Goal: Information Seeking & Learning: Check status

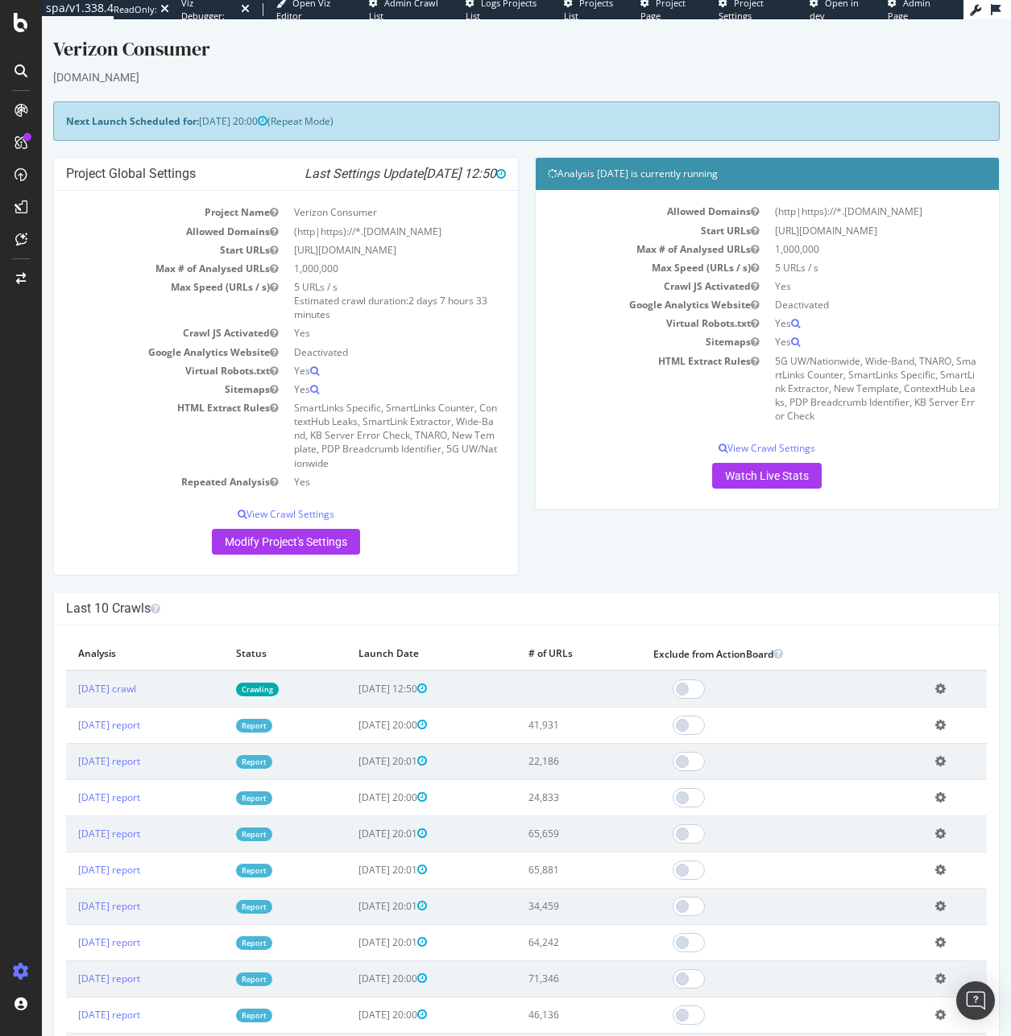
click at [19, 42] on div at bounding box center [21, 518] width 42 height 1036
click at [22, 29] on icon at bounding box center [21, 22] width 14 height 19
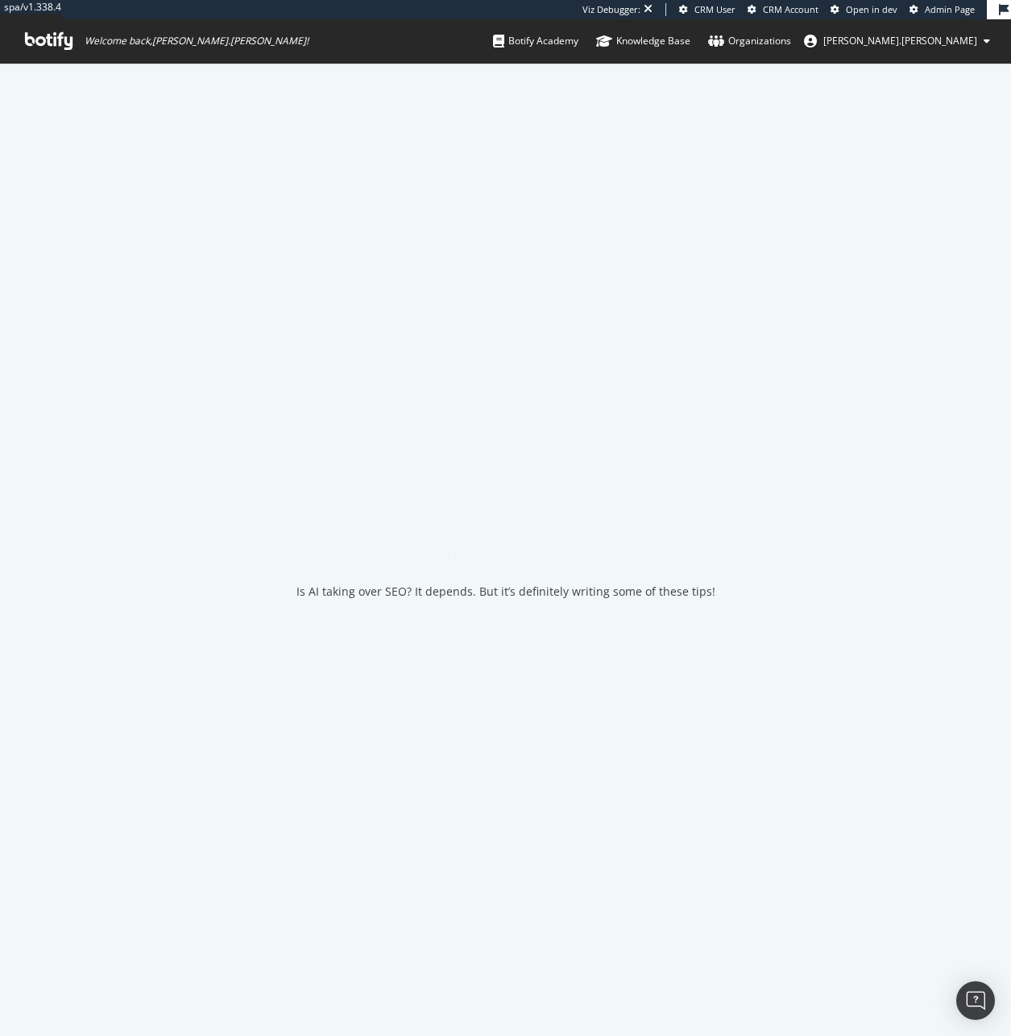
click at [22, 29] on span "Welcome back, jessica.jordan !" at bounding box center [166, 40] width 309 height 43
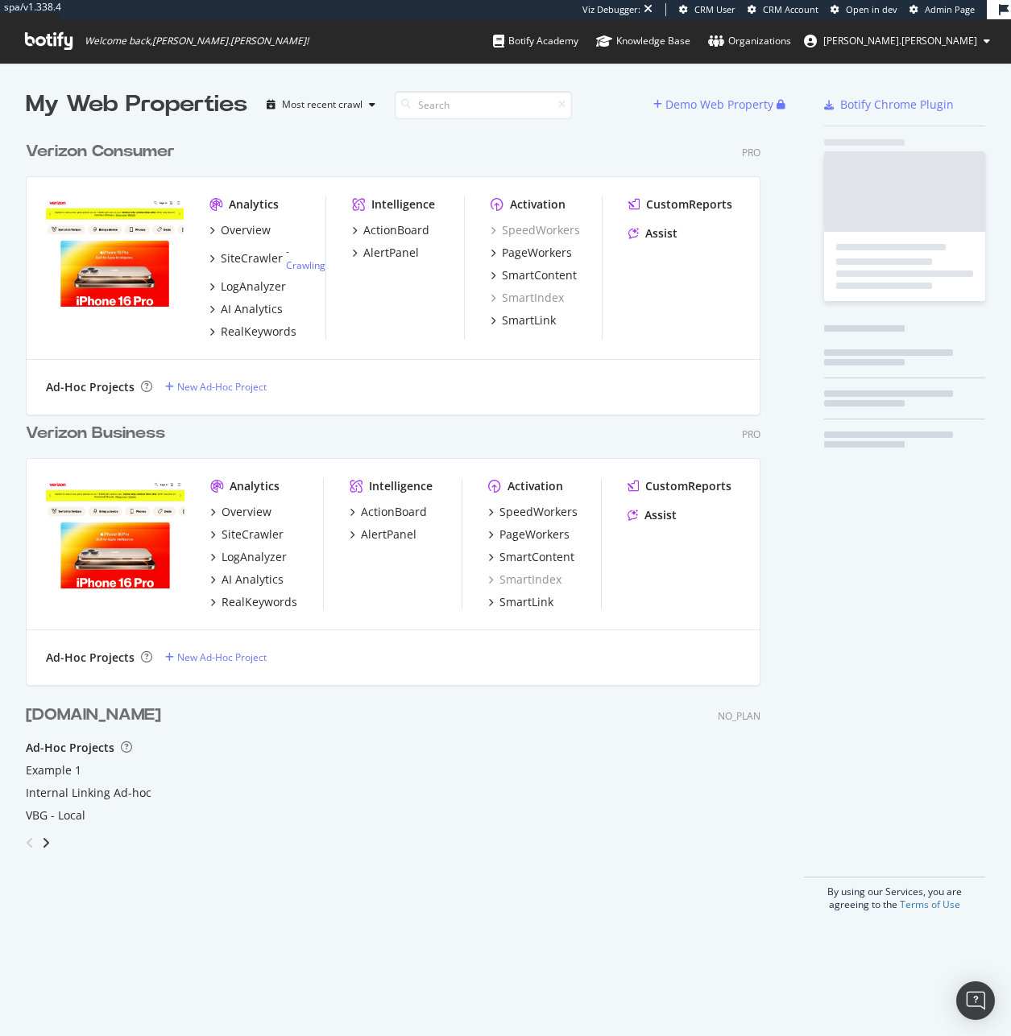
scroll to position [779, 735]
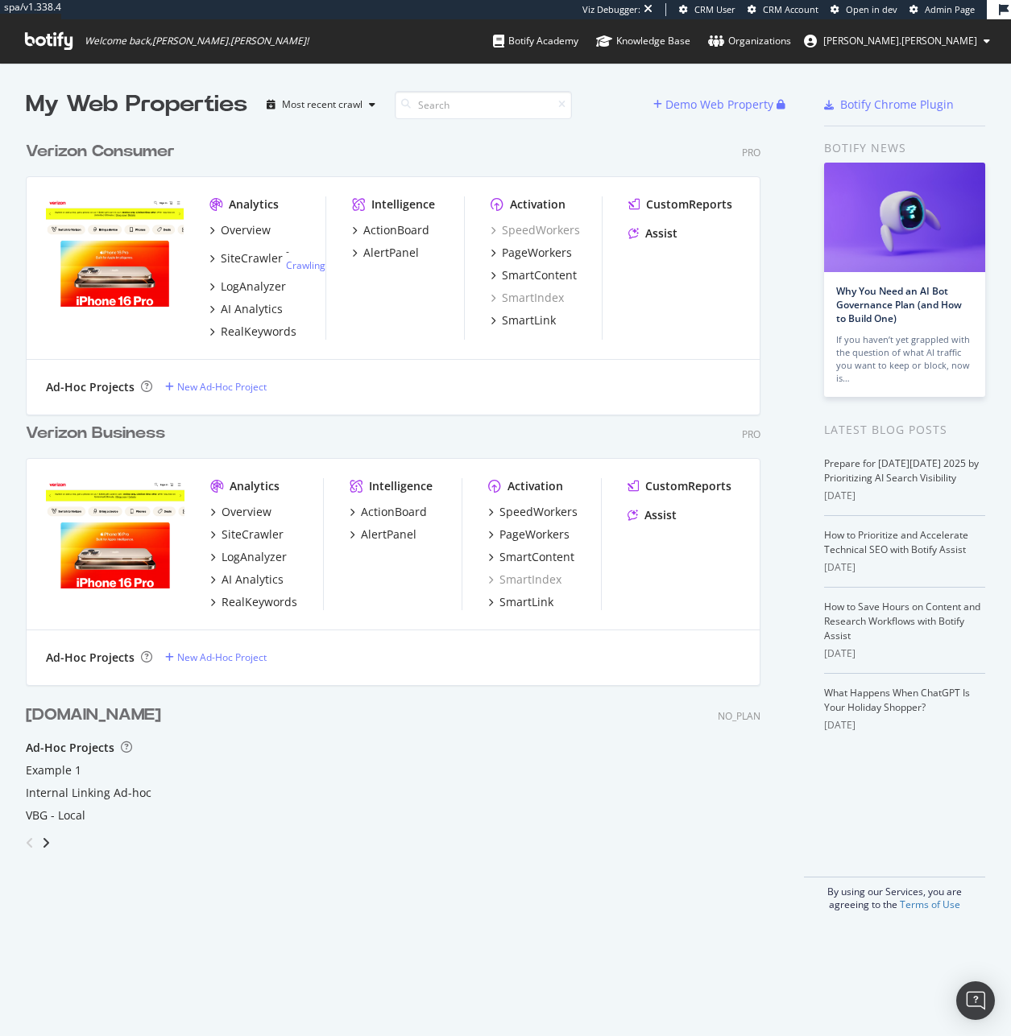
click at [944, 7] on span "Admin Page" at bounding box center [949, 9] width 50 height 12
click at [411, 255] on div "AlertPanel" at bounding box center [391, 253] width 56 height 16
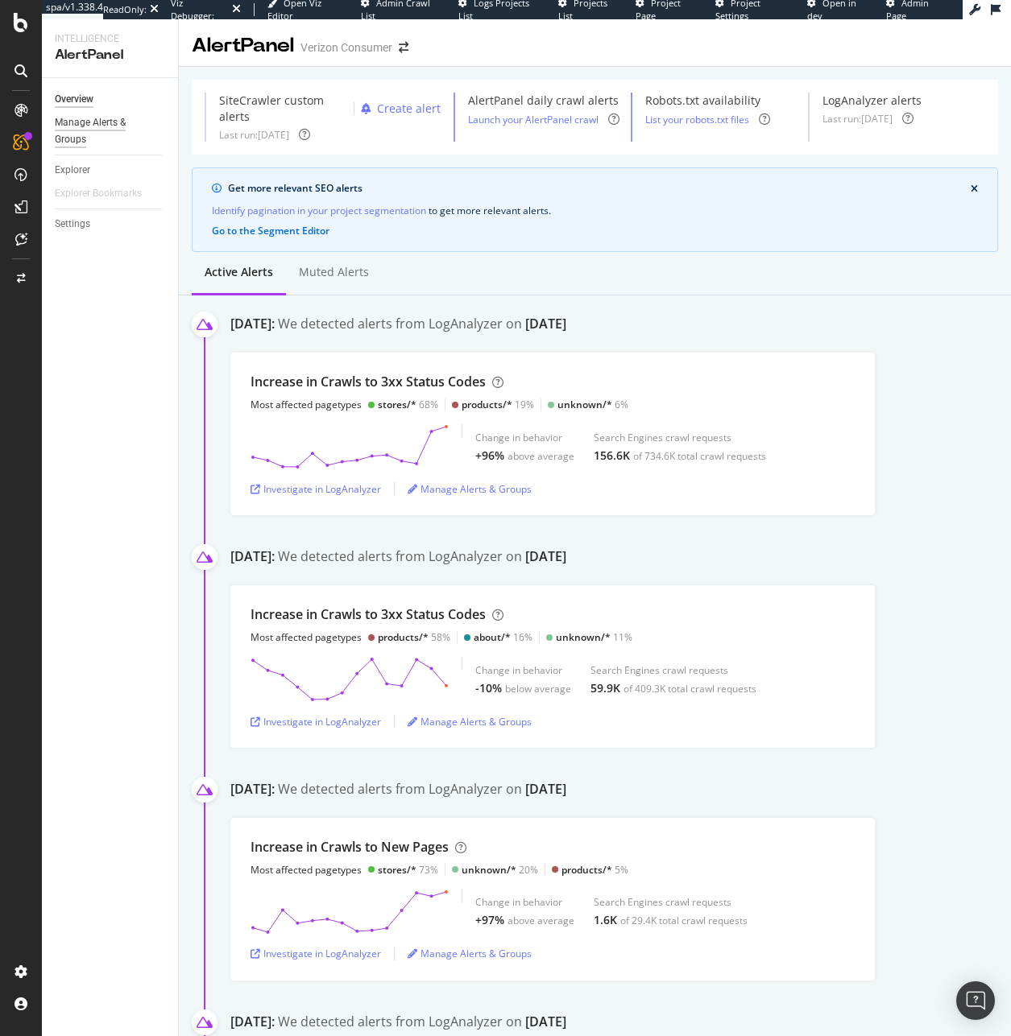
click at [114, 116] on div "Manage Alerts & Groups" at bounding box center [103, 131] width 97 height 34
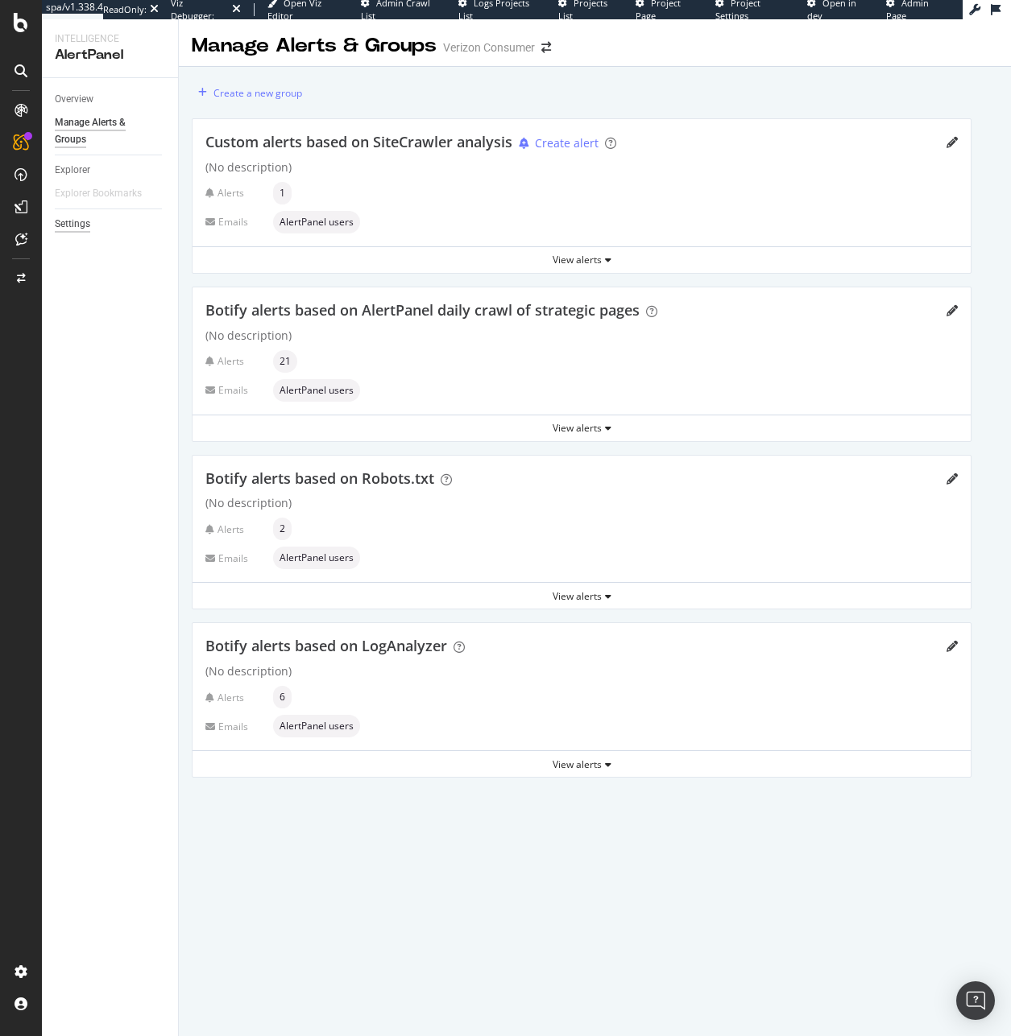
click at [73, 217] on div "Settings" at bounding box center [72, 224] width 35 height 17
select select "02"
select select "45"
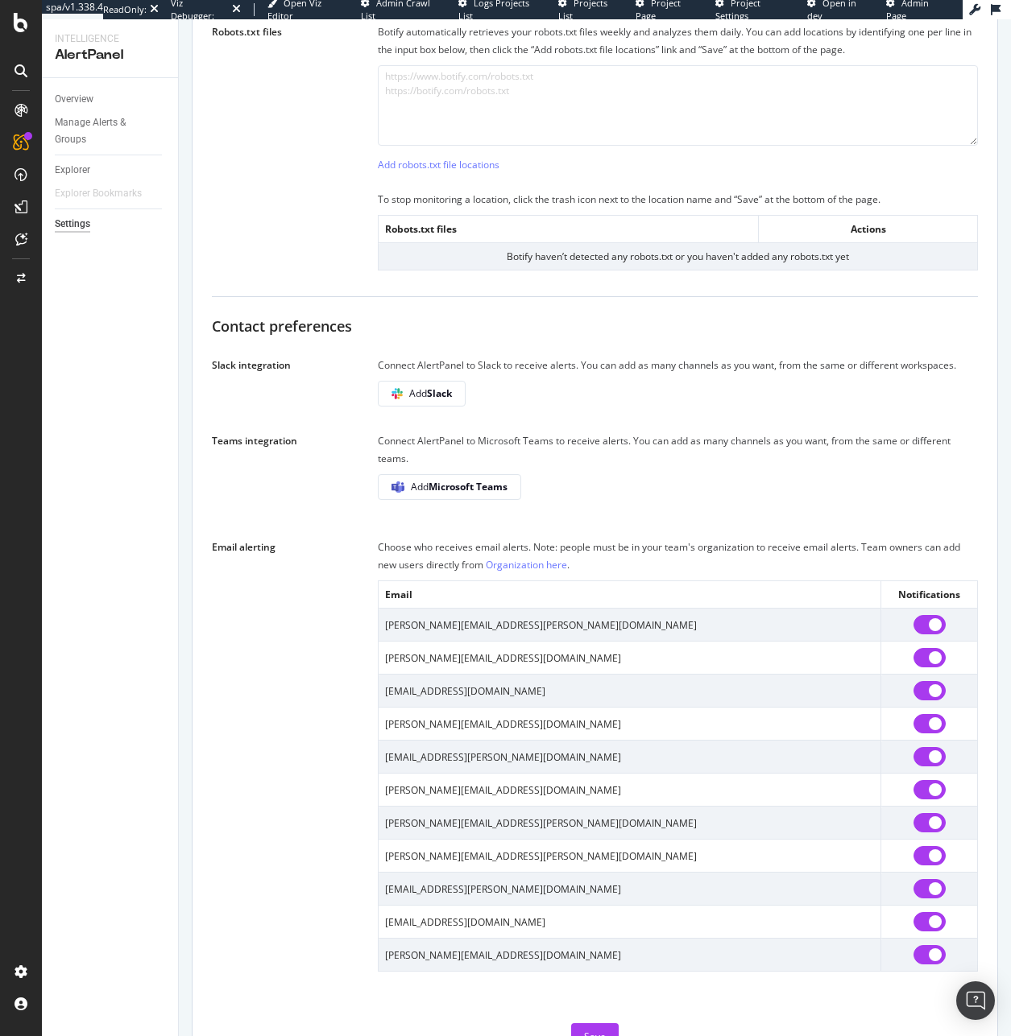
scroll to position [734, 0]
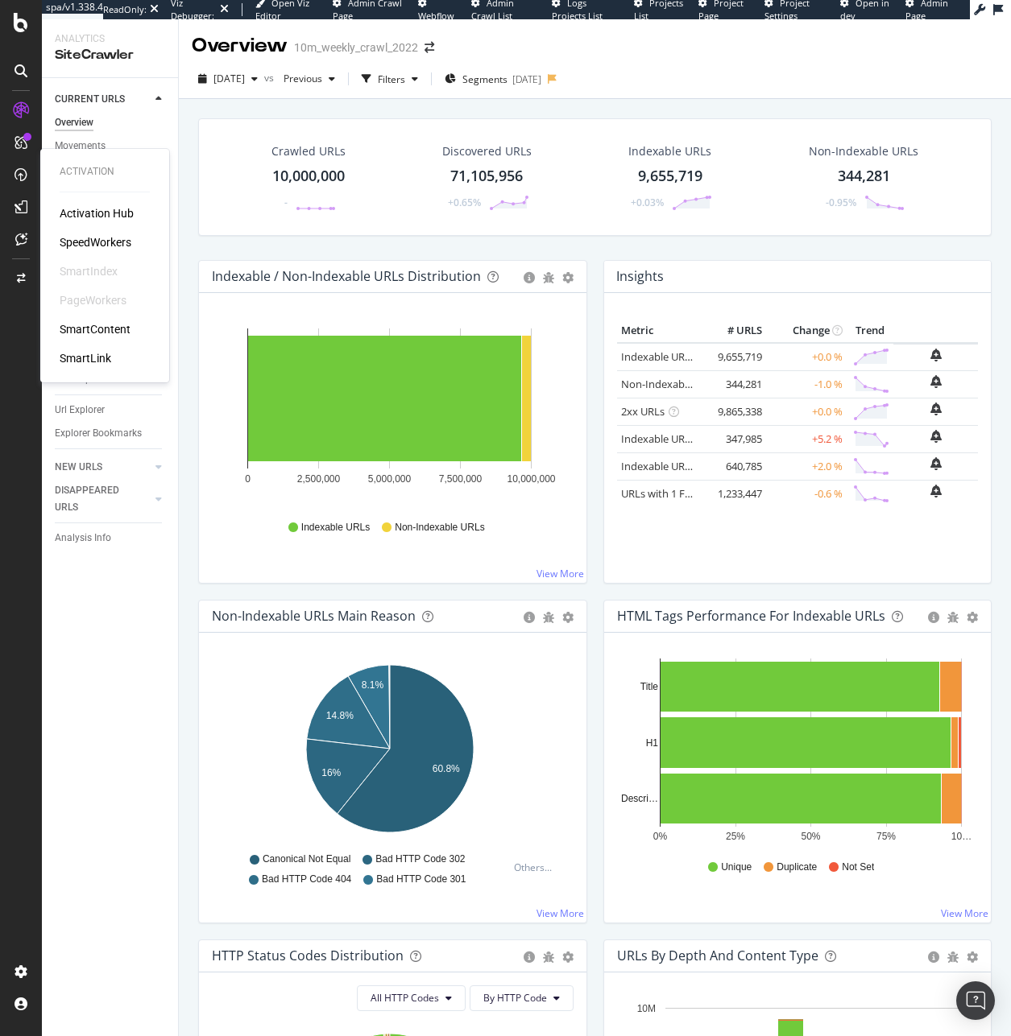
click at [81, 238] on div "SpeedWorkers" at bounding box center [96, 242] width 72 height 16
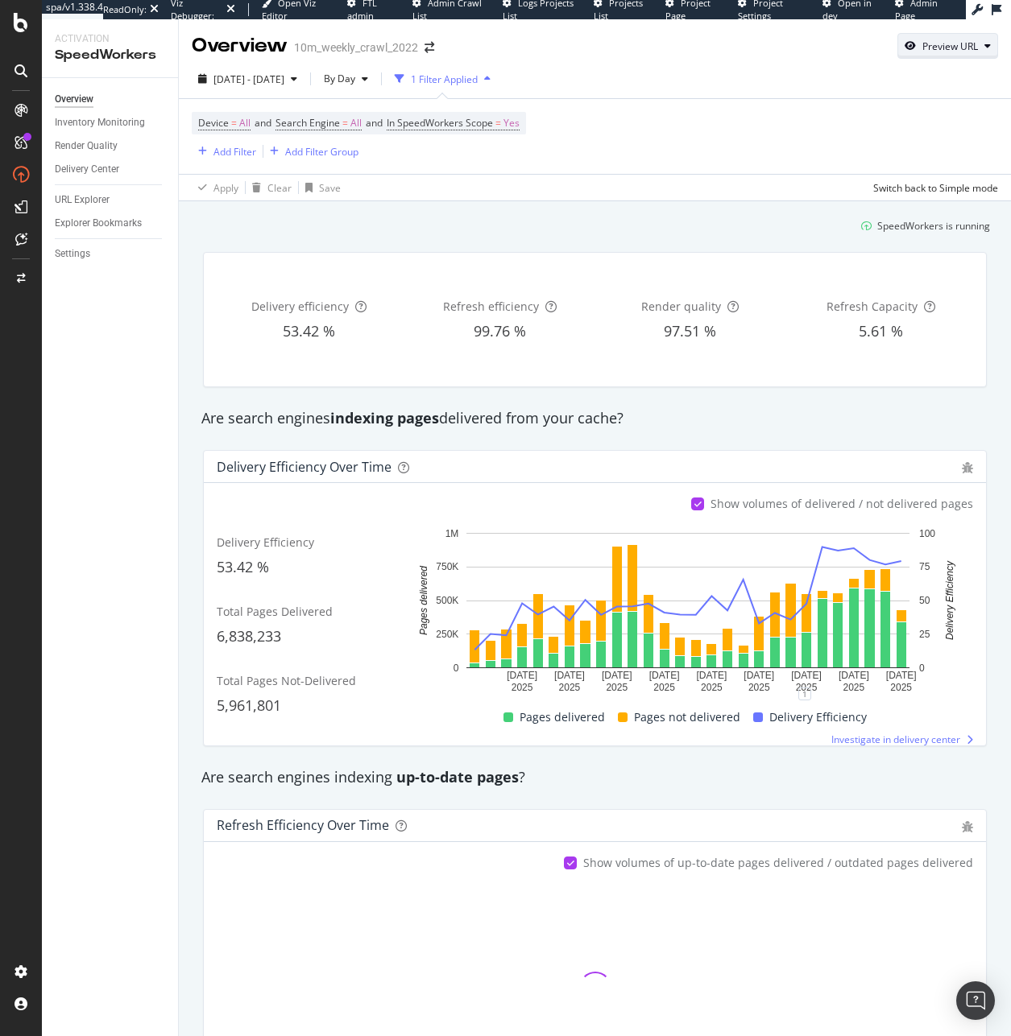
click at [958, 52] on div "Preview URL" at bounding box center [950, 46] width 56 height 14
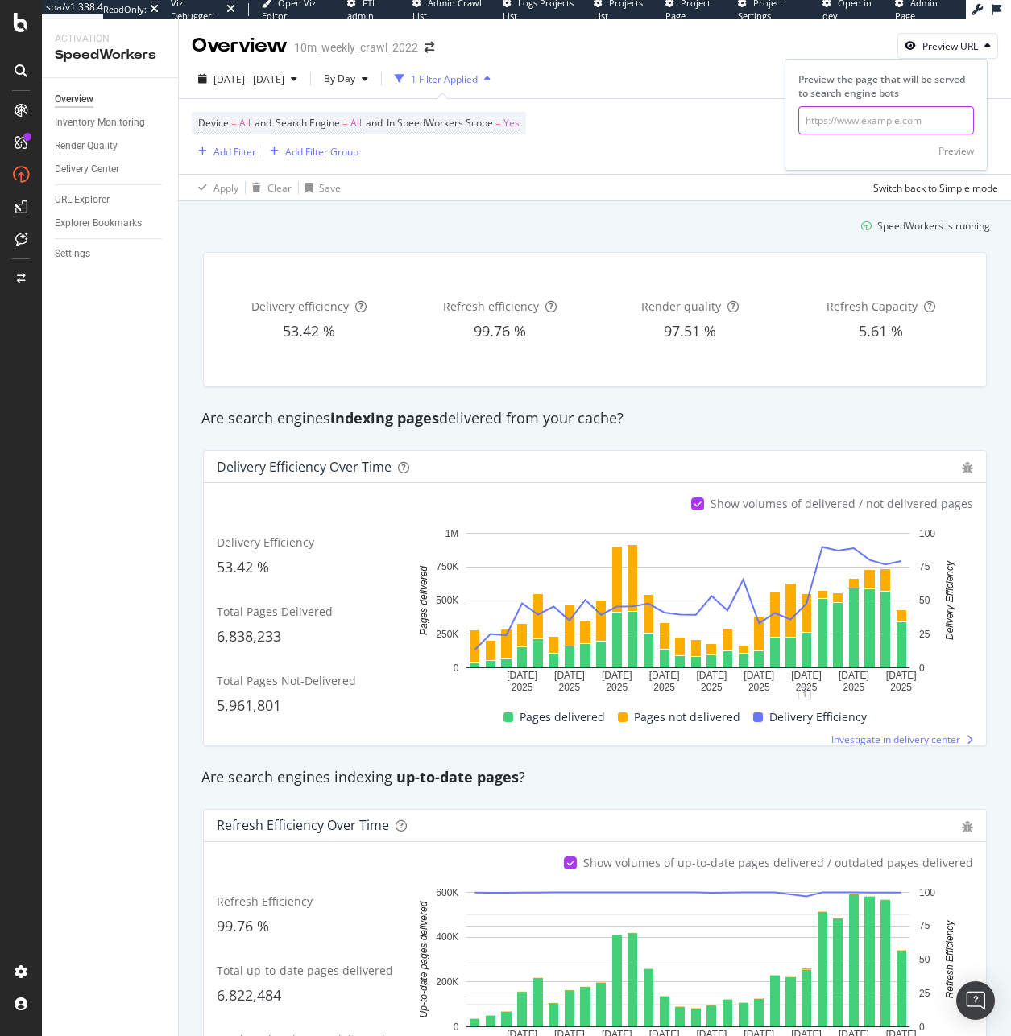
click at [916, 113] on input "url" at bounding box center [886, 120] width 176 height 28
click at [404, 162] on div "Device = All and Search Engine = All and In SpeedWorkers Scope = Yes Add Filter…" at bounding box center [595, 136] width 806 height 75
click at [85, 205] on div "URL Explorer" at bounding box center [82, 200] width 55 height 17
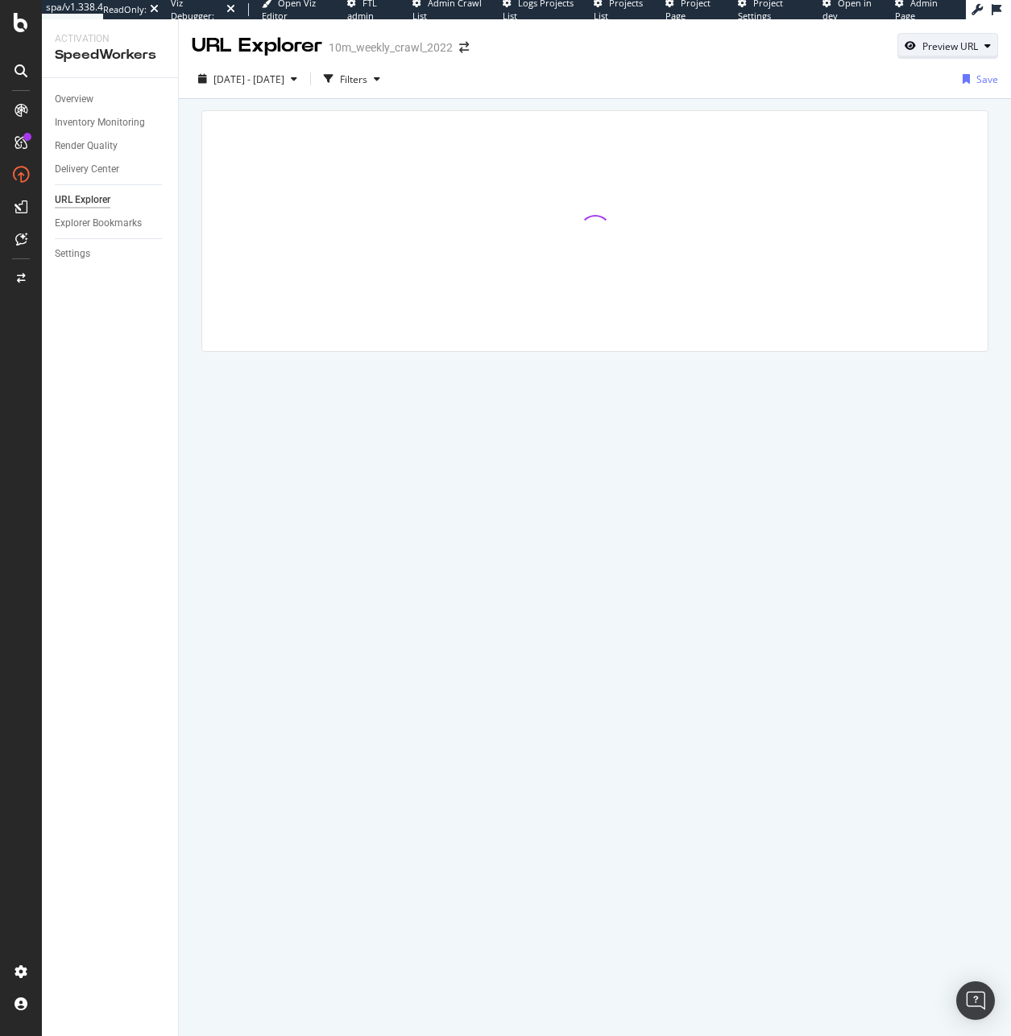
click at [970, 41] on div "Preview URL" at bounding box center [950, 46] width 56 height 14
click at [920, 114] on input "url" at bounding box center [898, 120] width 176 height 28
click at [979, 47] on div "button" at bounding box center [986, 46] width 19 height 10
